Goal: Check status

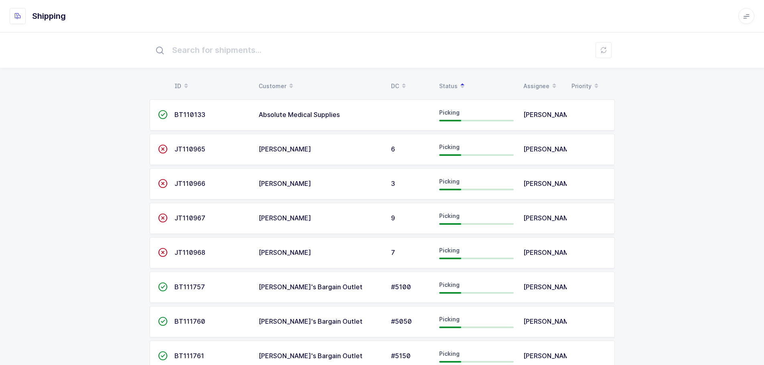
scroll to position [342, 0]
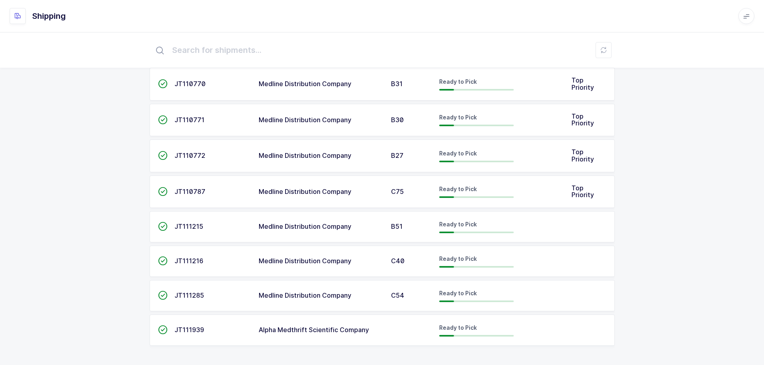
drag, startPoint x: 705, startPoint y: 0, endPoint x: 79, endPoint y: 198, distance: 656.1
click at [79, 198] on div "ID Customer DC Status Assignee Priority  BT110133 Absolute Medical Supplies Pi…" at bounding box center [382, 27] width 764 height 675
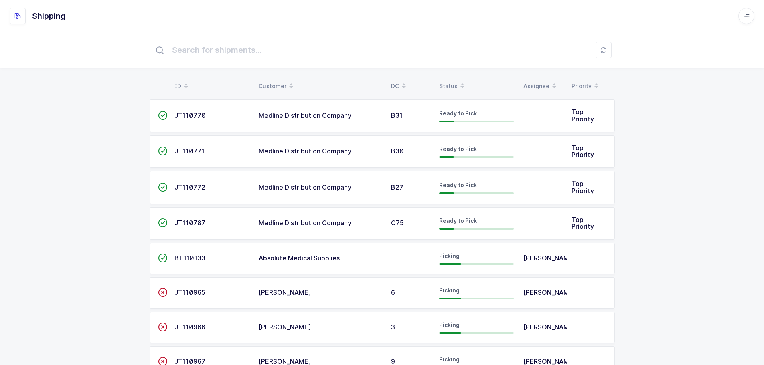
click at [442, 79] on div "Status" at bounding box center [476, 86] width 75 height 14
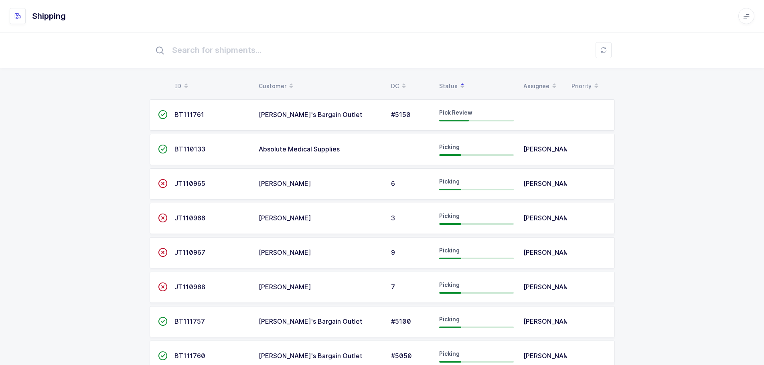
click at [228, 121] on td "BT111761" at bounding box center [212, 114] width 84 height 31
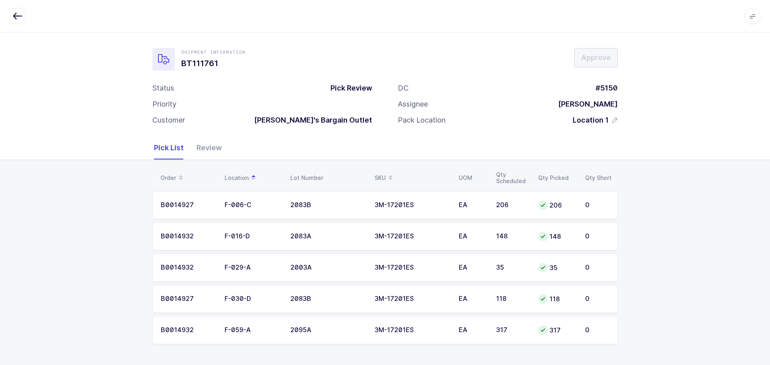
click at [678, 163] on div "Order Location Lot Number SKU UOM Qty Scheduled Qty Picked Qty Short B0014927 F…" at bounding box center [385, 262] width 770 height 204
click at [14, 12] on icon "button" at bounding box center [18, 16] width 10 height 10
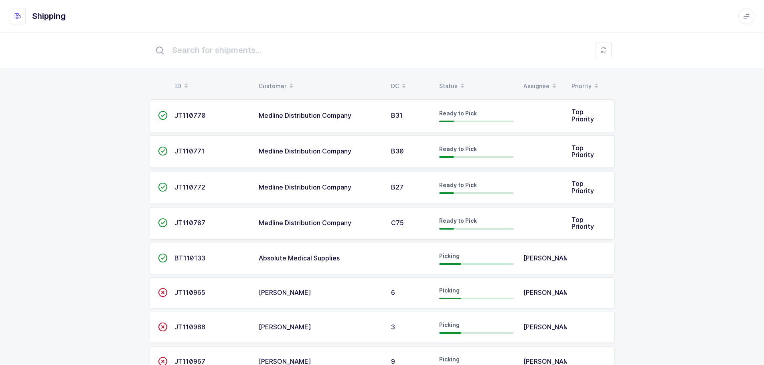
click at [445, 83] on div "Status" at bounding box center [476, 86] width 75 height 14
click at [448, 87] on div "Status" at bounding box center [476, 86] width 75 height 14
